Goal: Task Accomplishment & Management: Manage account settings

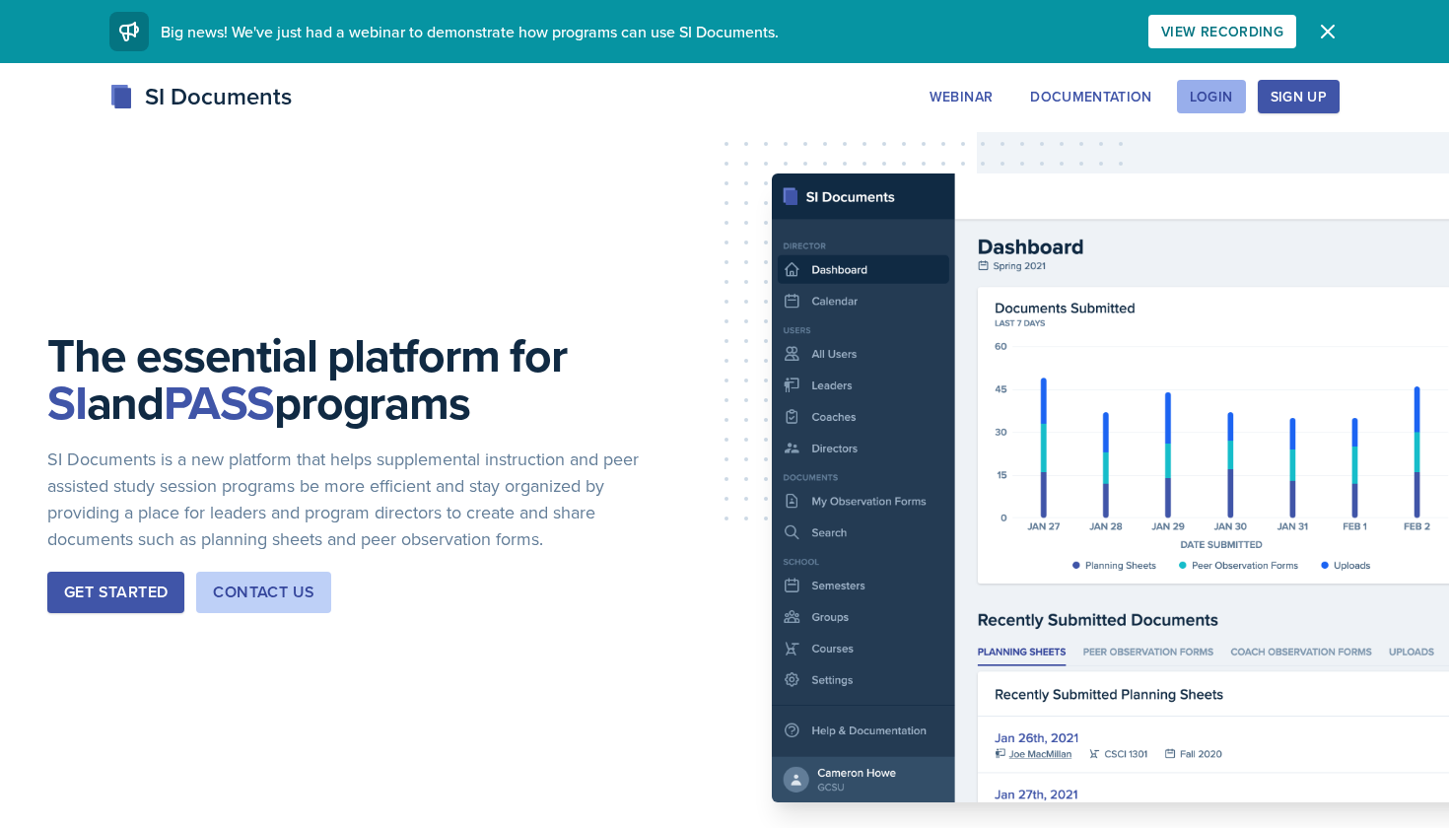
click at [1217, 89] on div "Login" at bounding box center [1211, 97] width 43 height 16
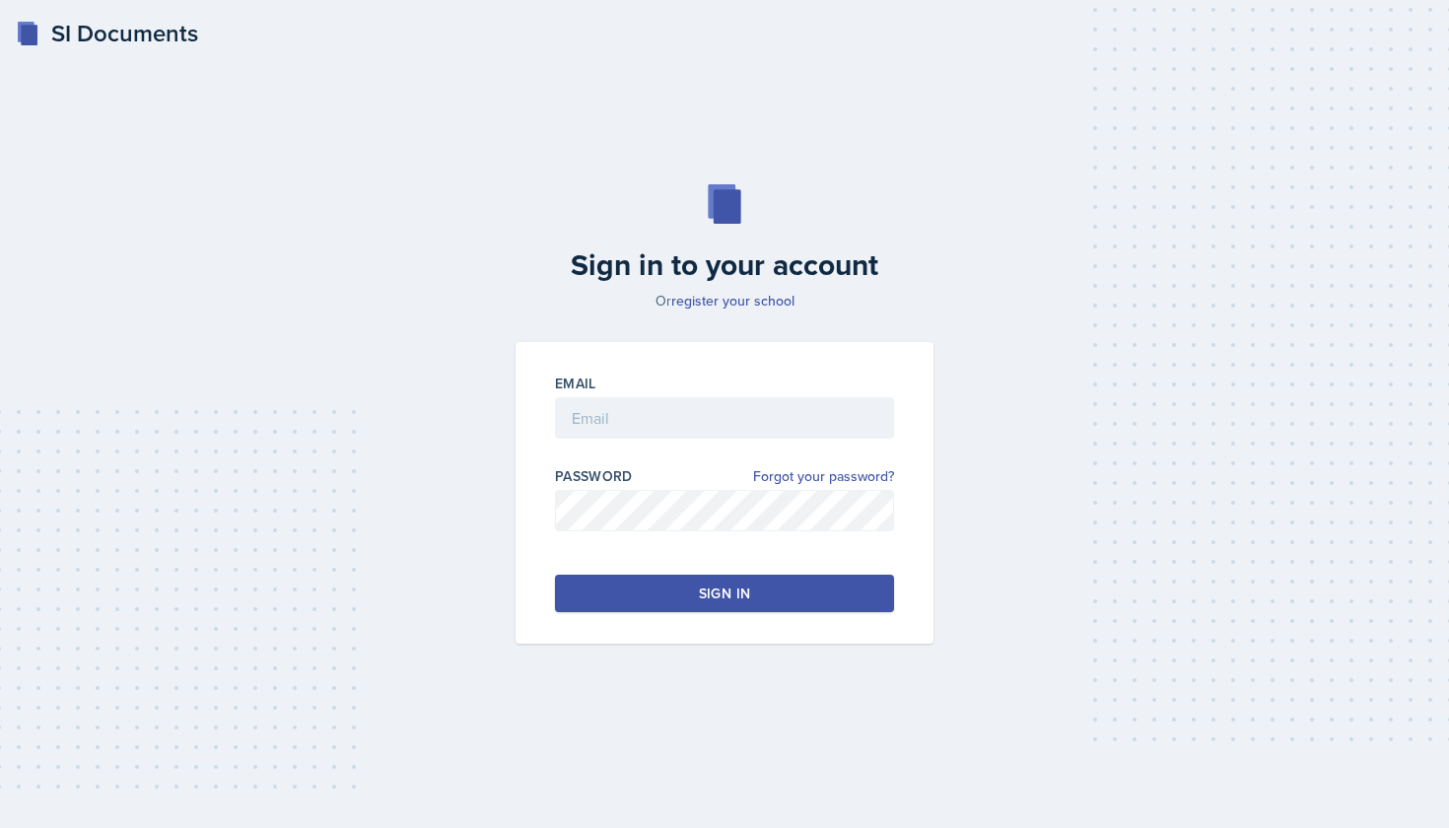
click at [762, 386] on div "Email" at bounding box center [724, 384] width 339 height 20
type input "[EMAIL_ADDRESS][DOMAIN_NAME]"
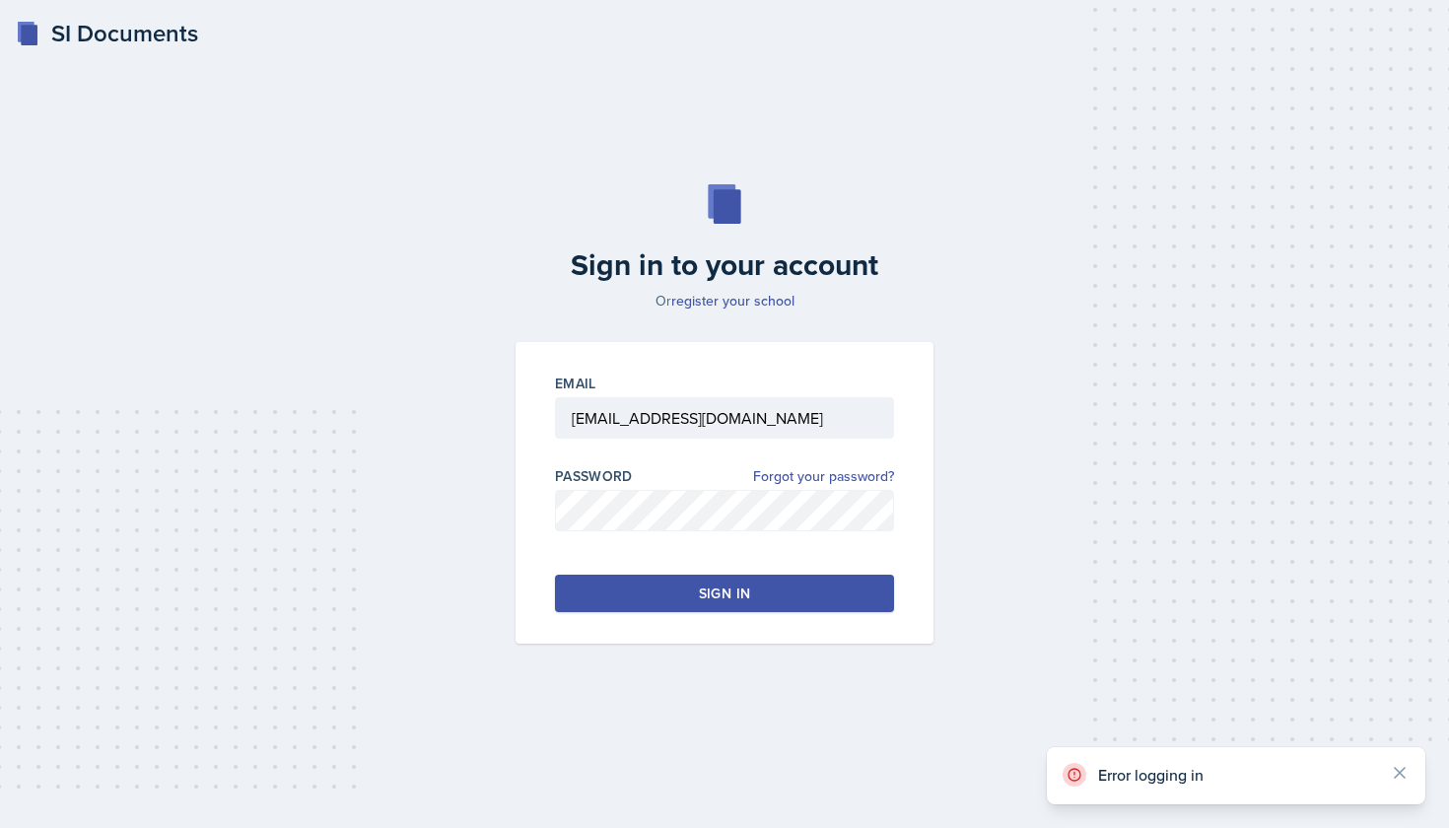
click at [749, 588] on button "Sign in" at bounding box center [724, 593] width 339 height 37
click at [606, 597] on button "Sign in" at bounding box center [724, 593] width 339 height 37
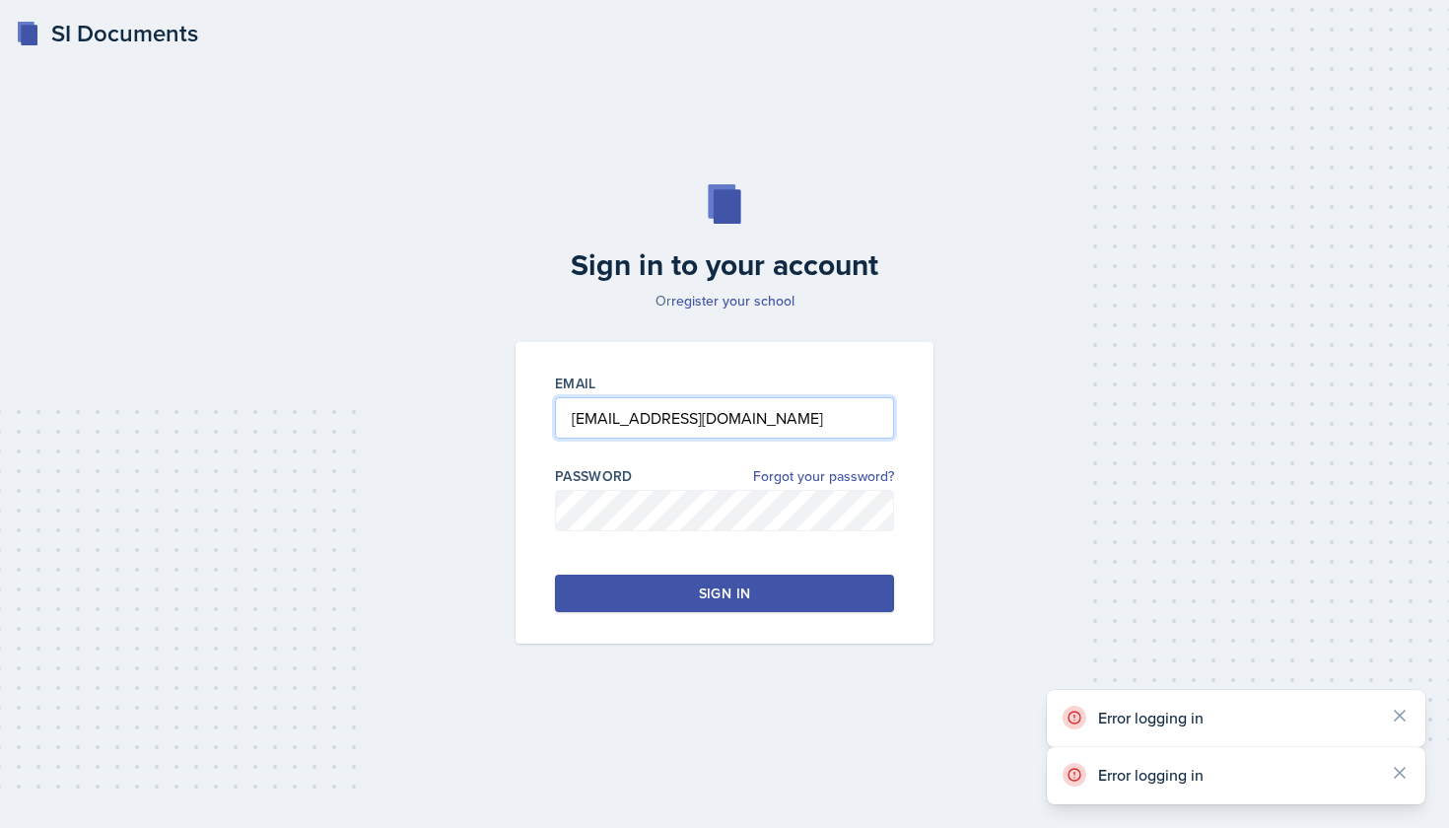
drag, startPoint x: 871, startPoint y: 416, endPoint x: 300, endPoint y: 424, distance: 571.8
click at [300, 424] on div "Sign in to your account Or register your school Email [EMAIL_ADDRESS][DOMAIN_NA…" at bounding box center [725, 414] width 1386 height 586
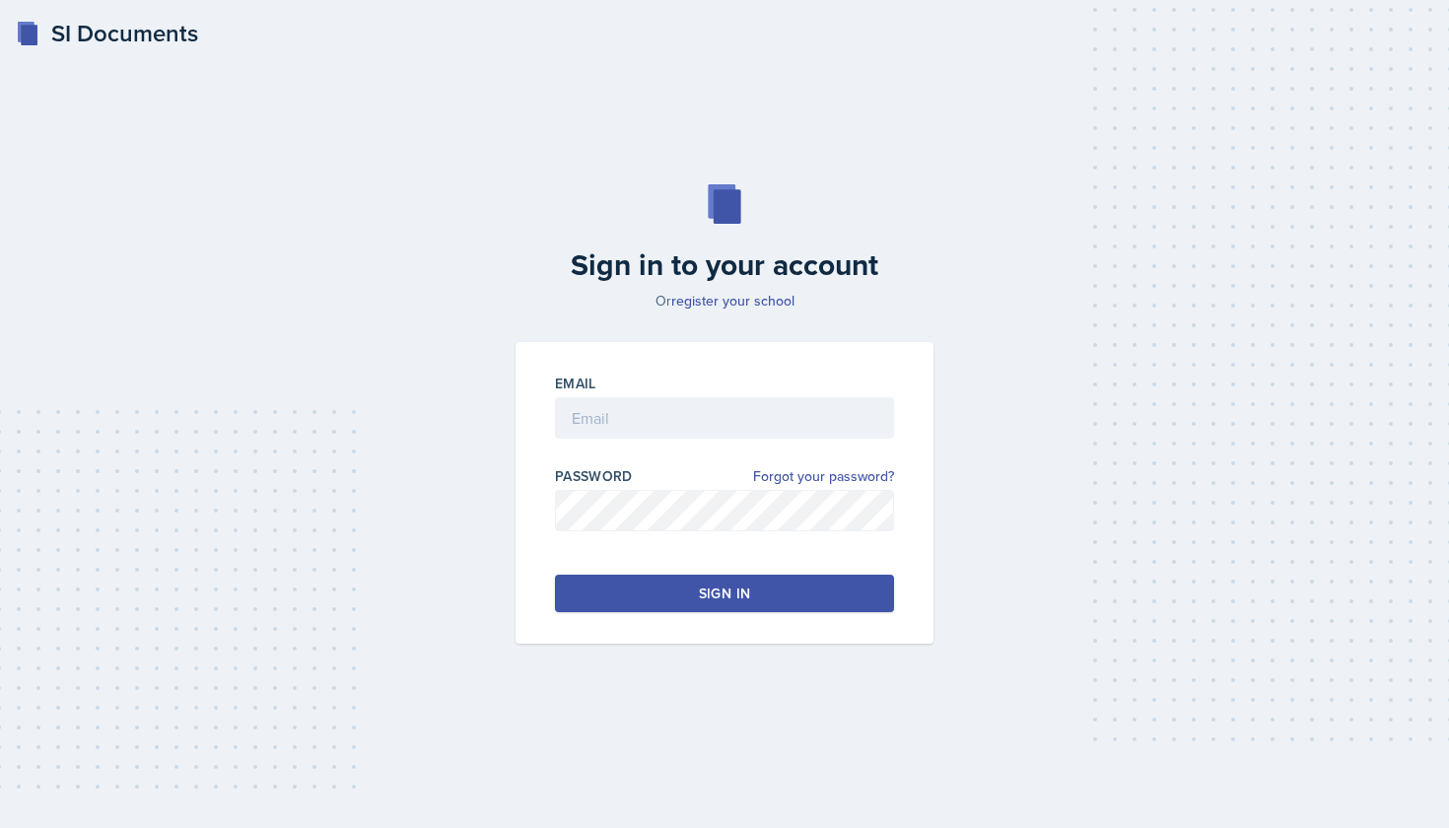
click at [344, 569] on div "Sign in to your account Or register your school Email Password Forgot your pass…" at bounding box center [725, 414] width 1386 height 586
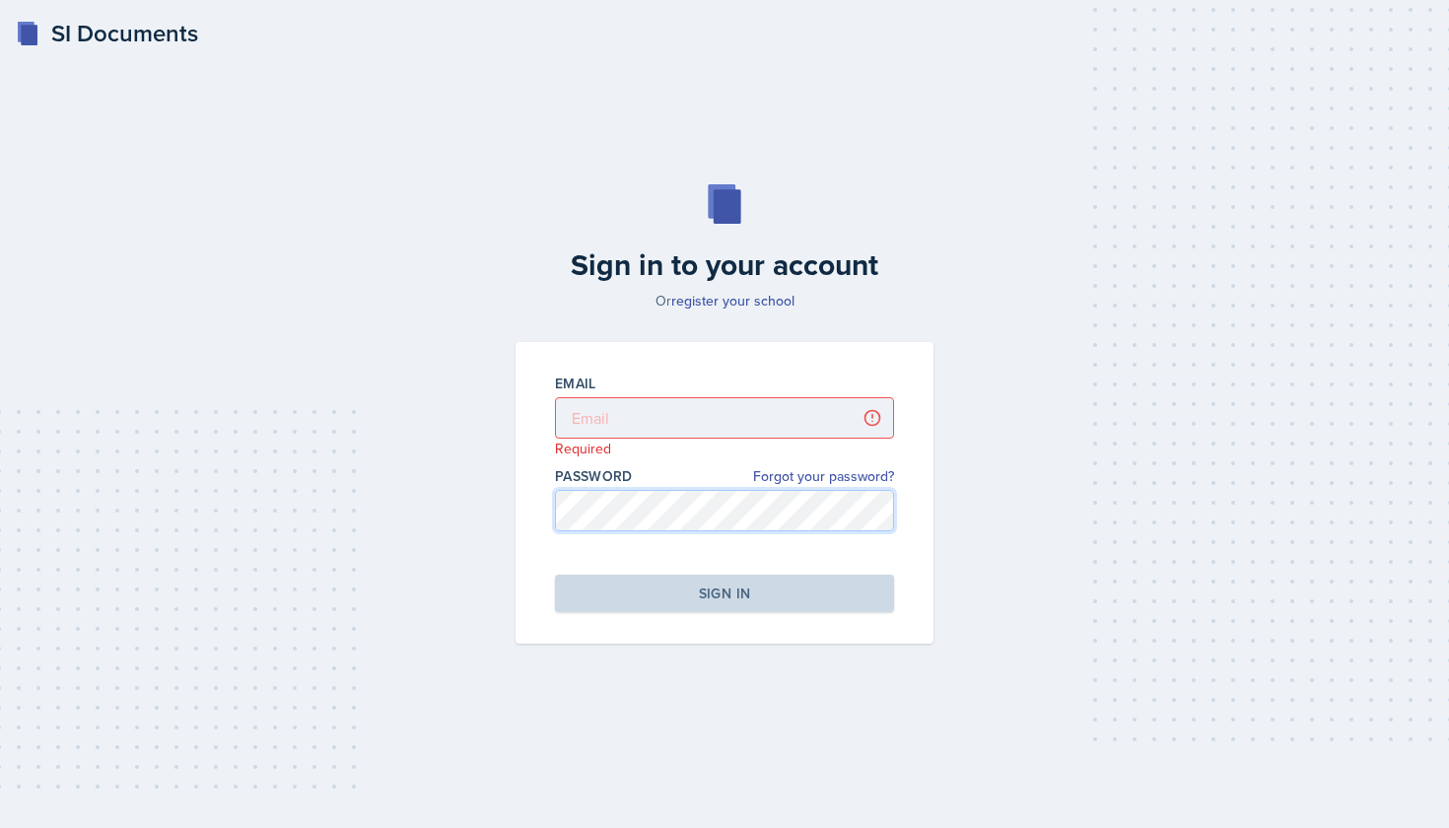
click at [409, 508] on div "Sign in to your account Or register your school Email Required Password Forgot …" at bounding box center [725, 414] width 1386 height 586
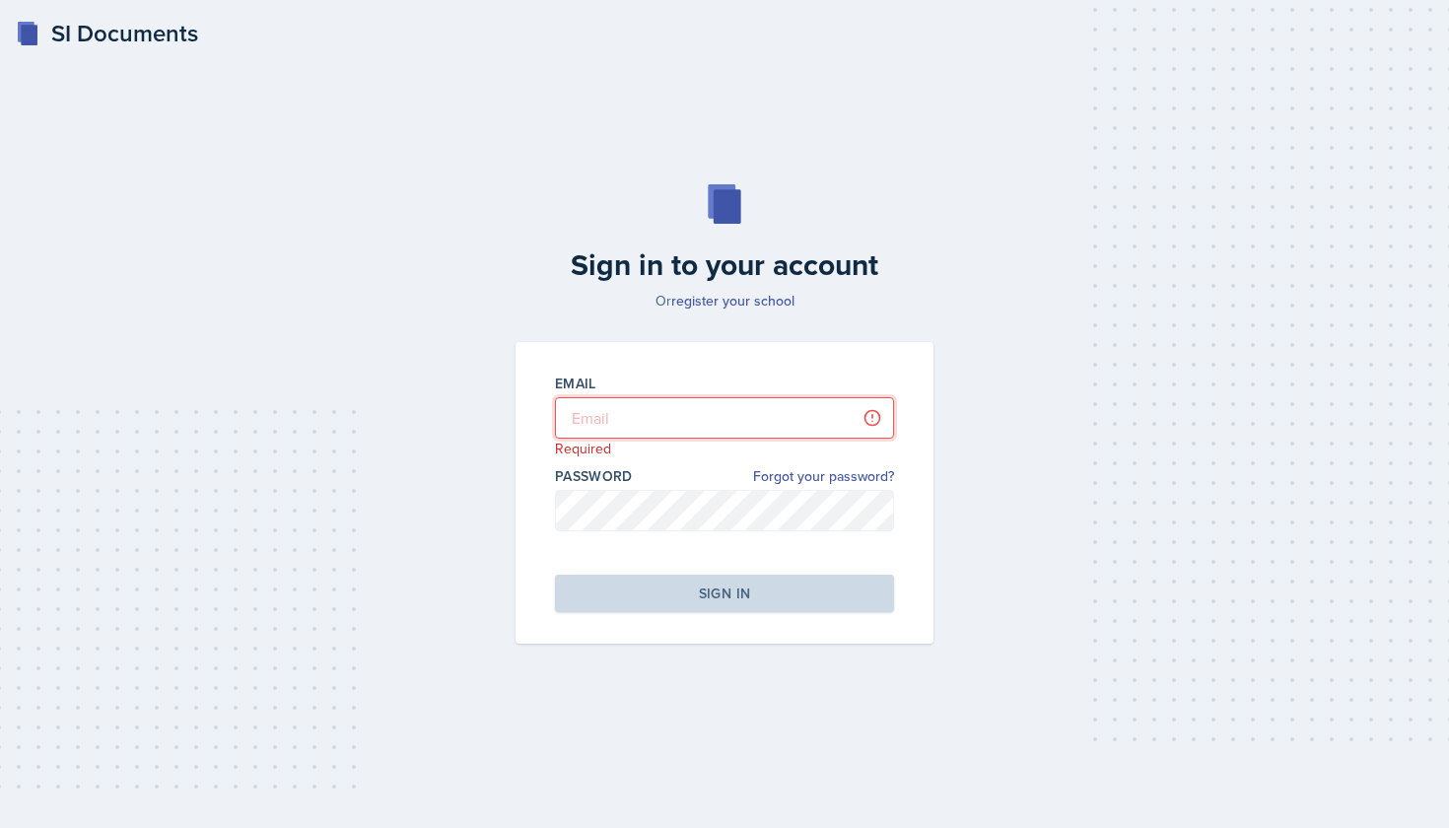
click at [601, 400] on input "email" at bounding box center [724, 417] width 339 height 41
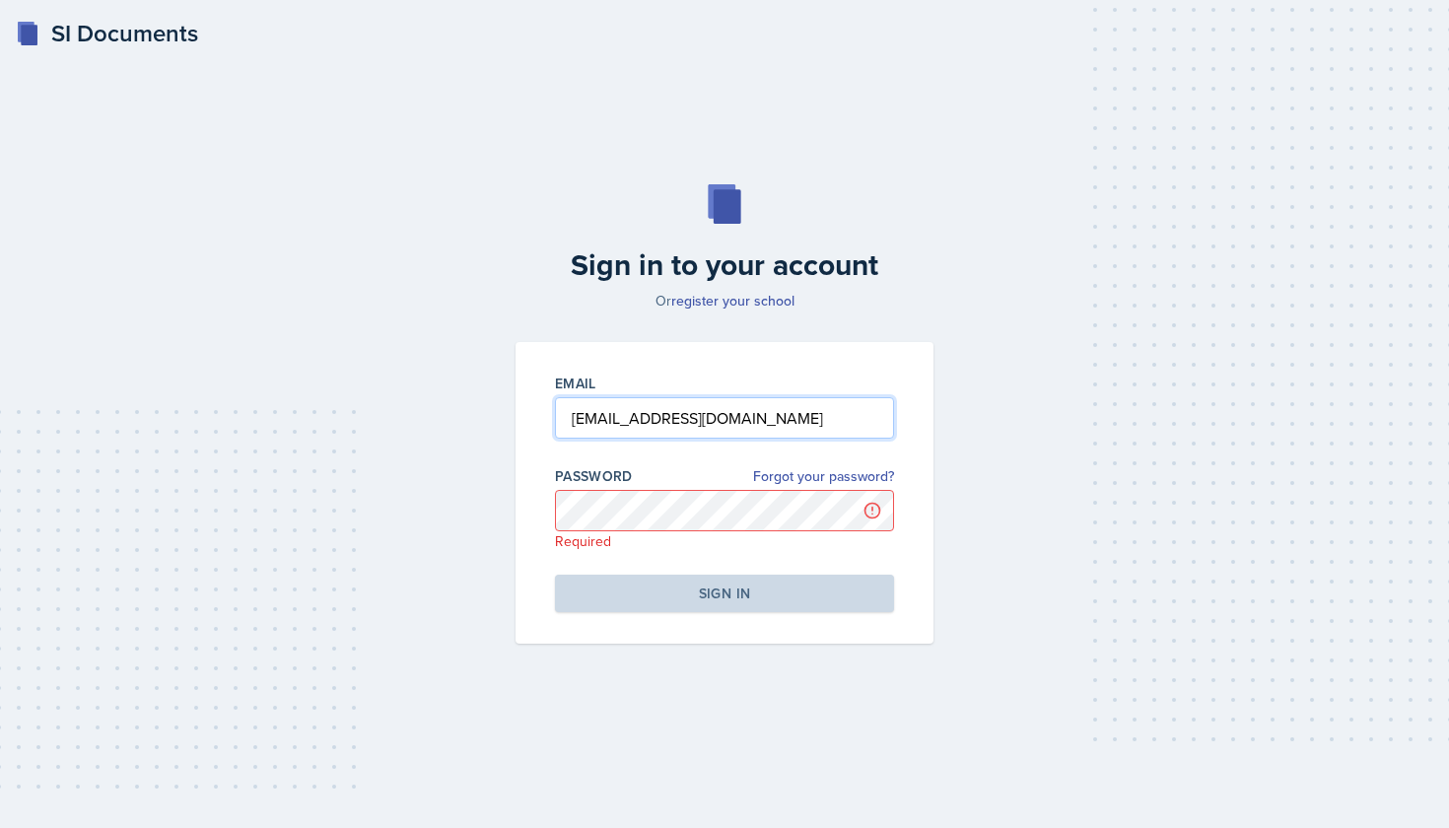
type input "[EMAIL_ADDRESS][DOMAIN_NAME]"
click at [1087, 544] on div "Sign in to your account Or register your school Email [EMAIL_ADDRESS][DOMAIN_NA…" at bounding box center [725, 414] width 1386 height 586
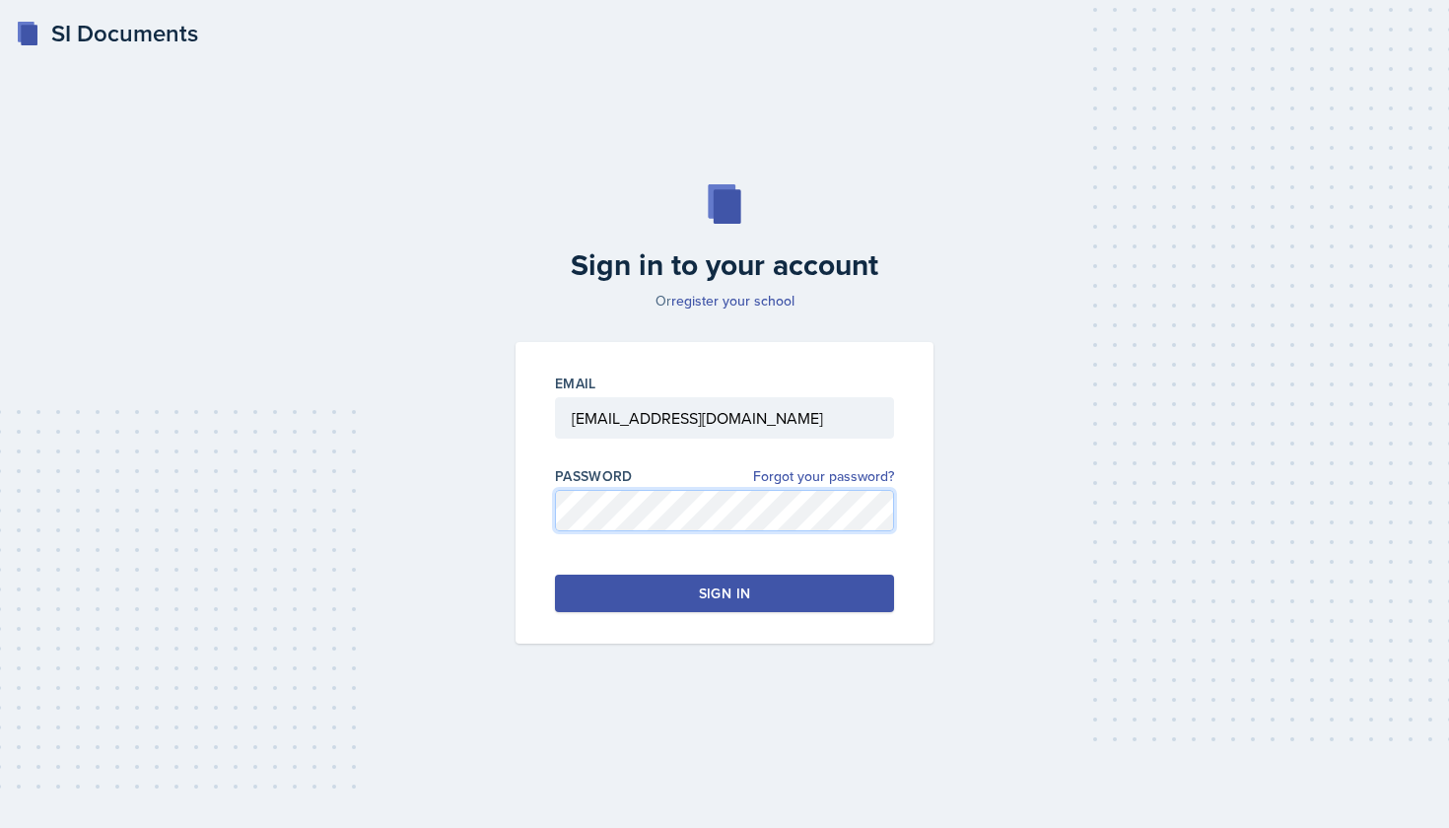
click at [384, 458] on div "Sign in to your account Or register your school Email [EMAIL_ADDRESS][DOMAIN_NA…" at bounding box center [725, 414] width 1386 height 586
click at [599, 592] on button "Sign in" at bounding box center [724, 593] width 339 height 37
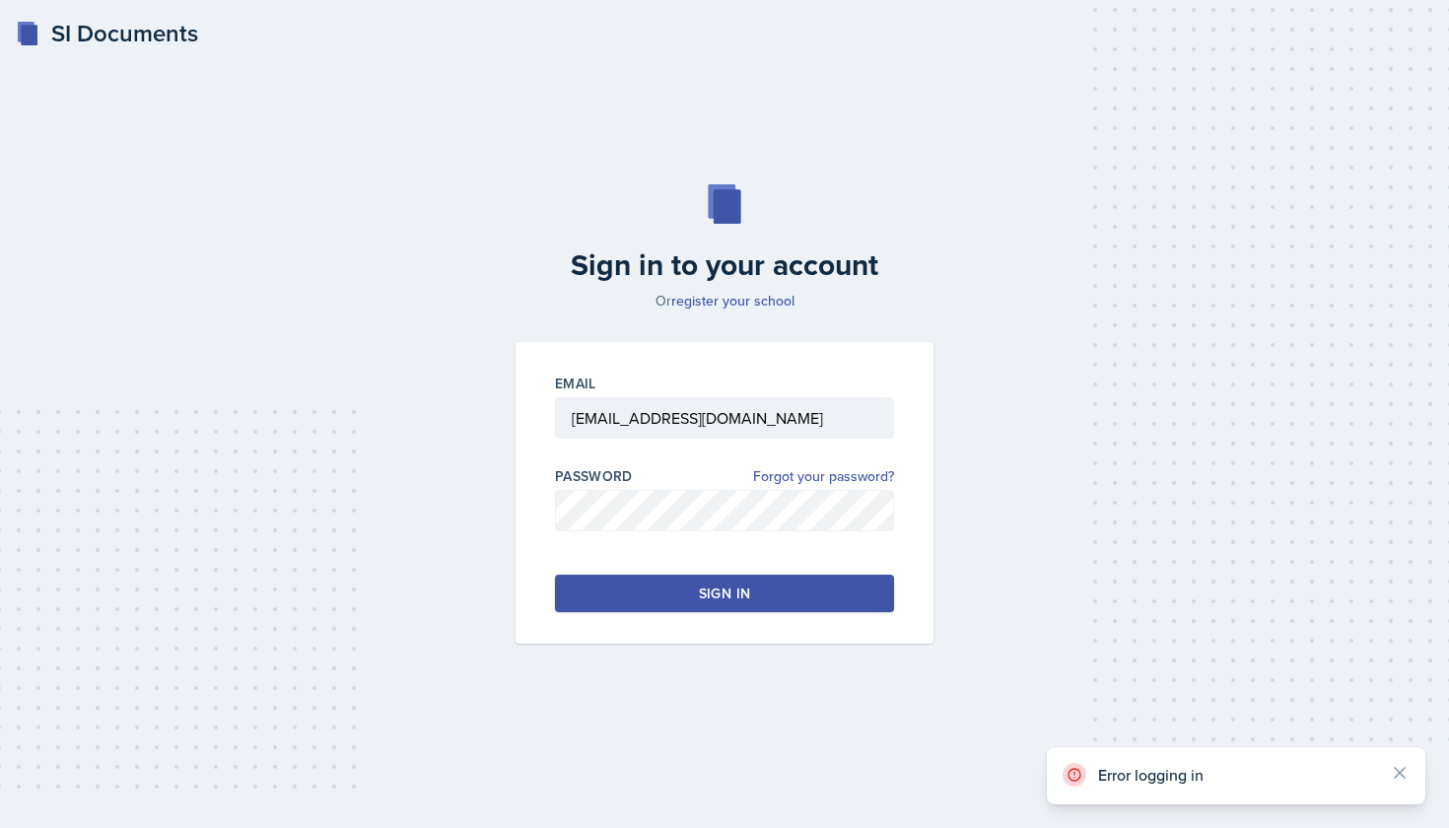
click at [604, 594] on button "Sign in" at bounding box center [724, 593] width 339 height 37
